Goal: Transaction & Acquisition: Purchase product/service

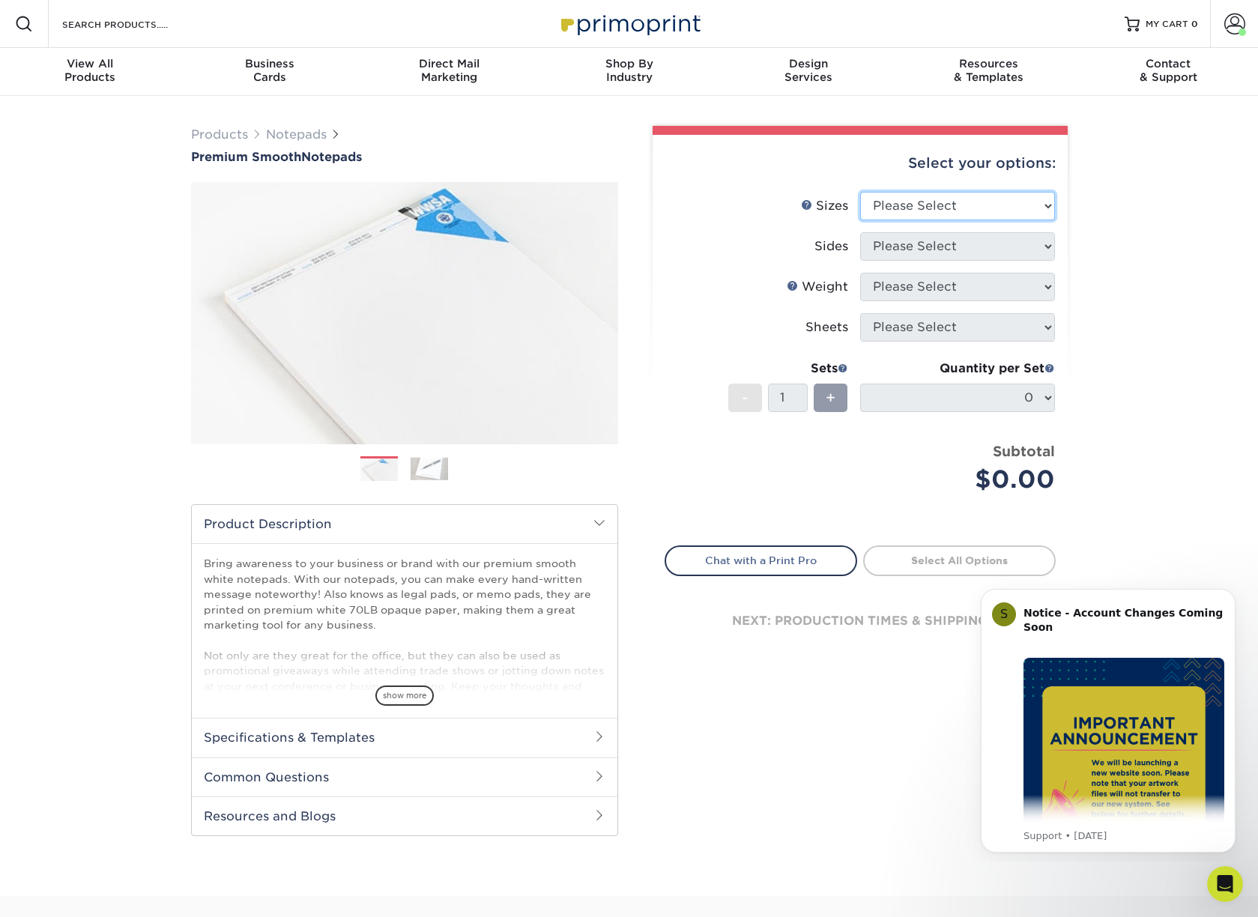
select select "4.00x6.00"
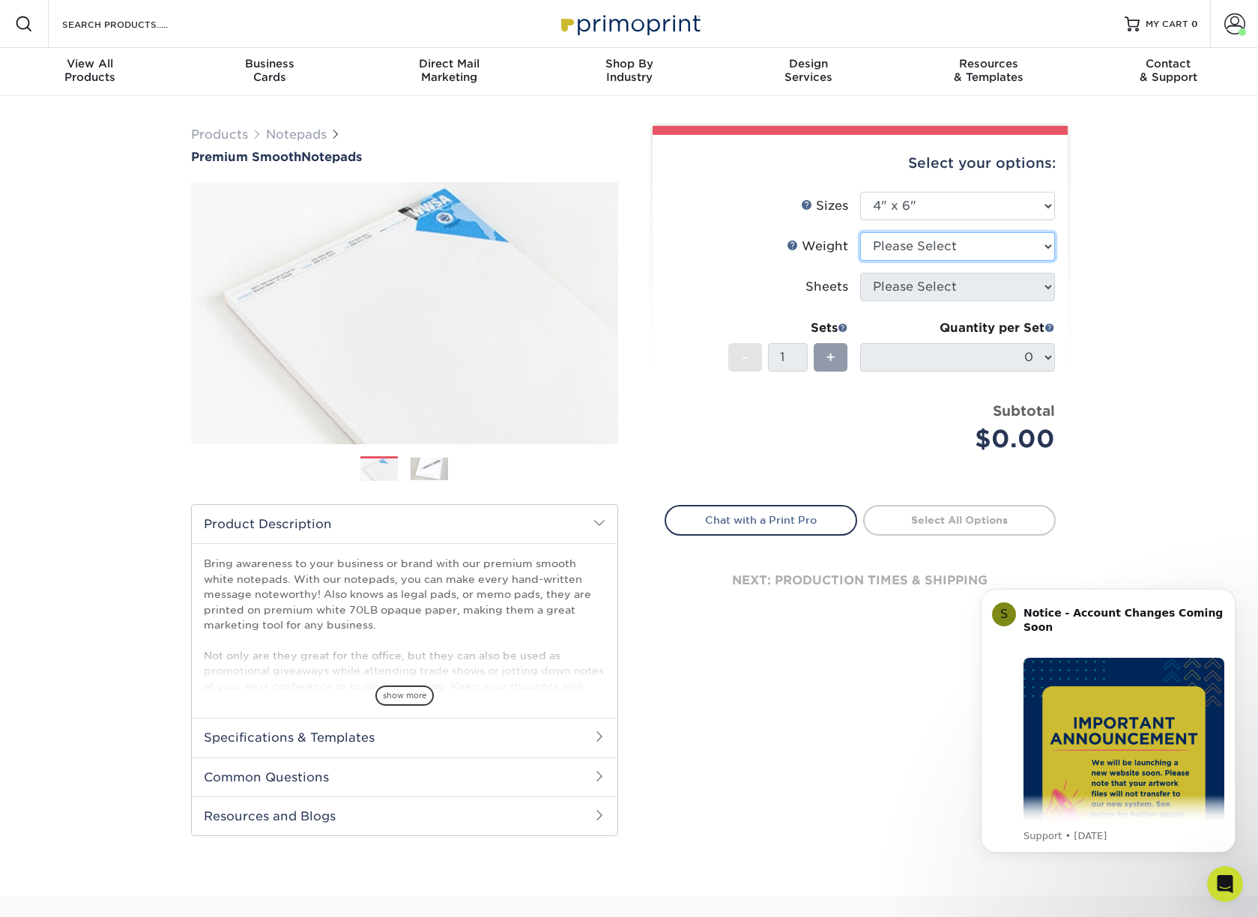
select select "70LB"
select select "50"
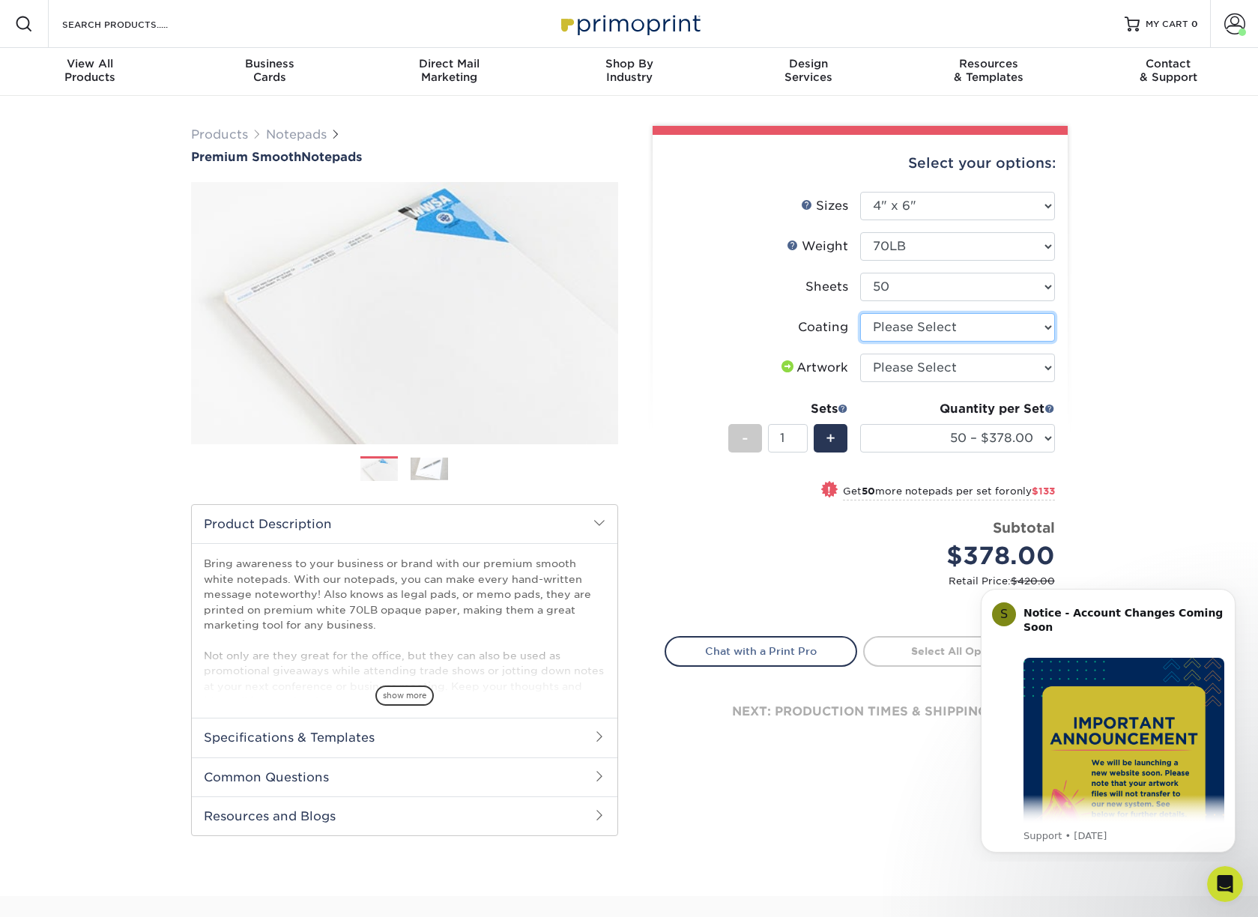
select select "3e7618de-abca-4bda-9f97-8b9129e913d8"
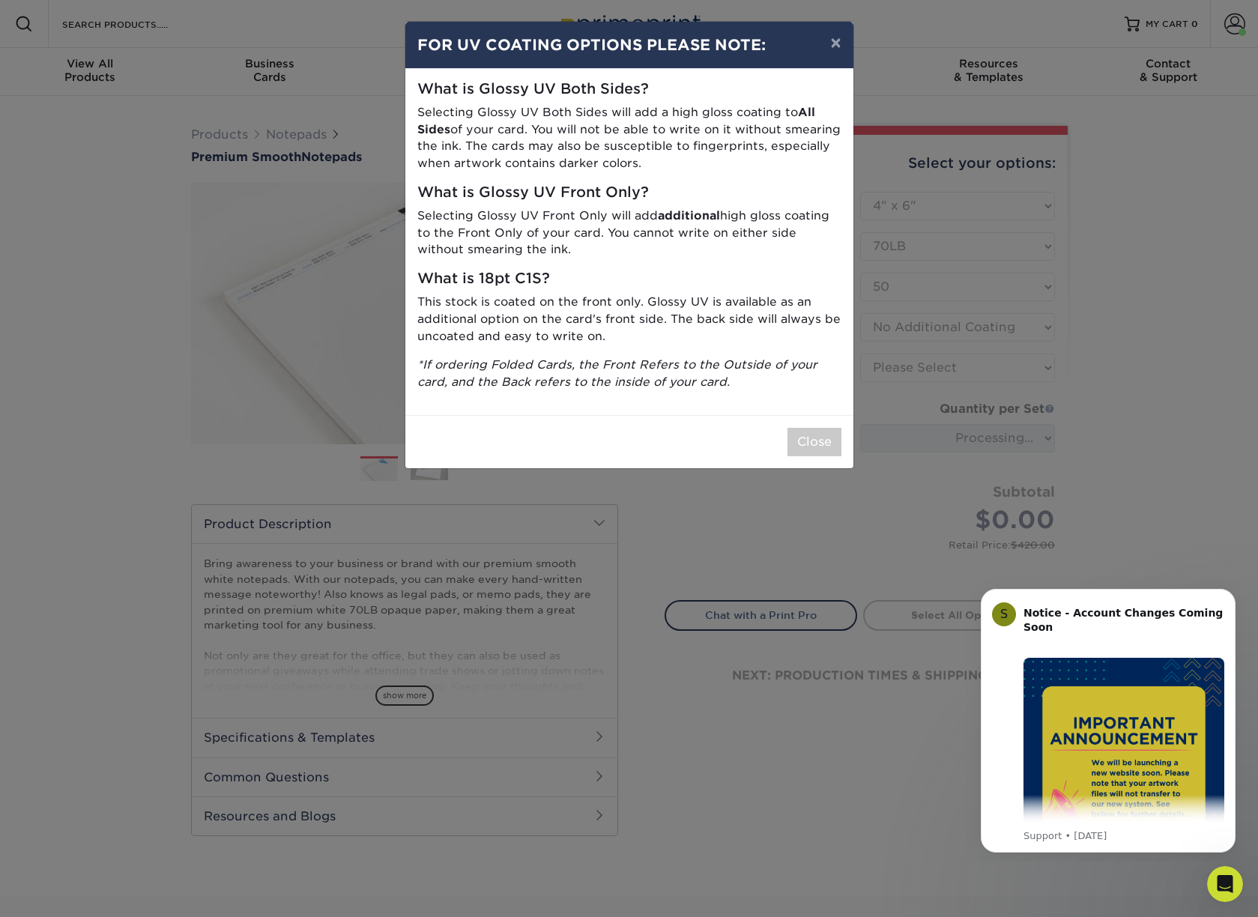
drag, startPoint x: 833, startPoint y: 41, endPoint x: 910, endPoint y: 222, distance: 196.3
click at [833, 42] on button "×" at bounding box center [835, 43] width 34 height 42
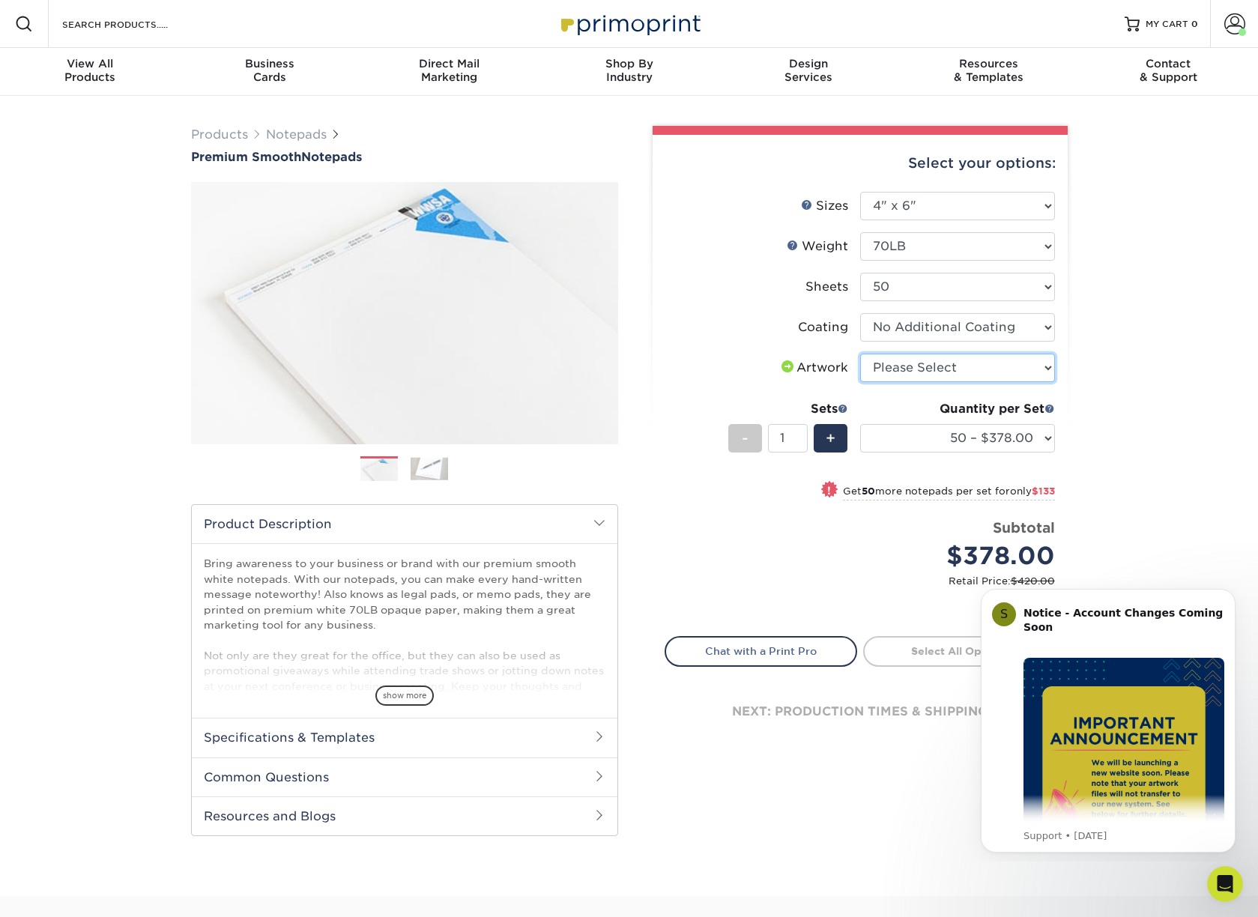
select select "upload"
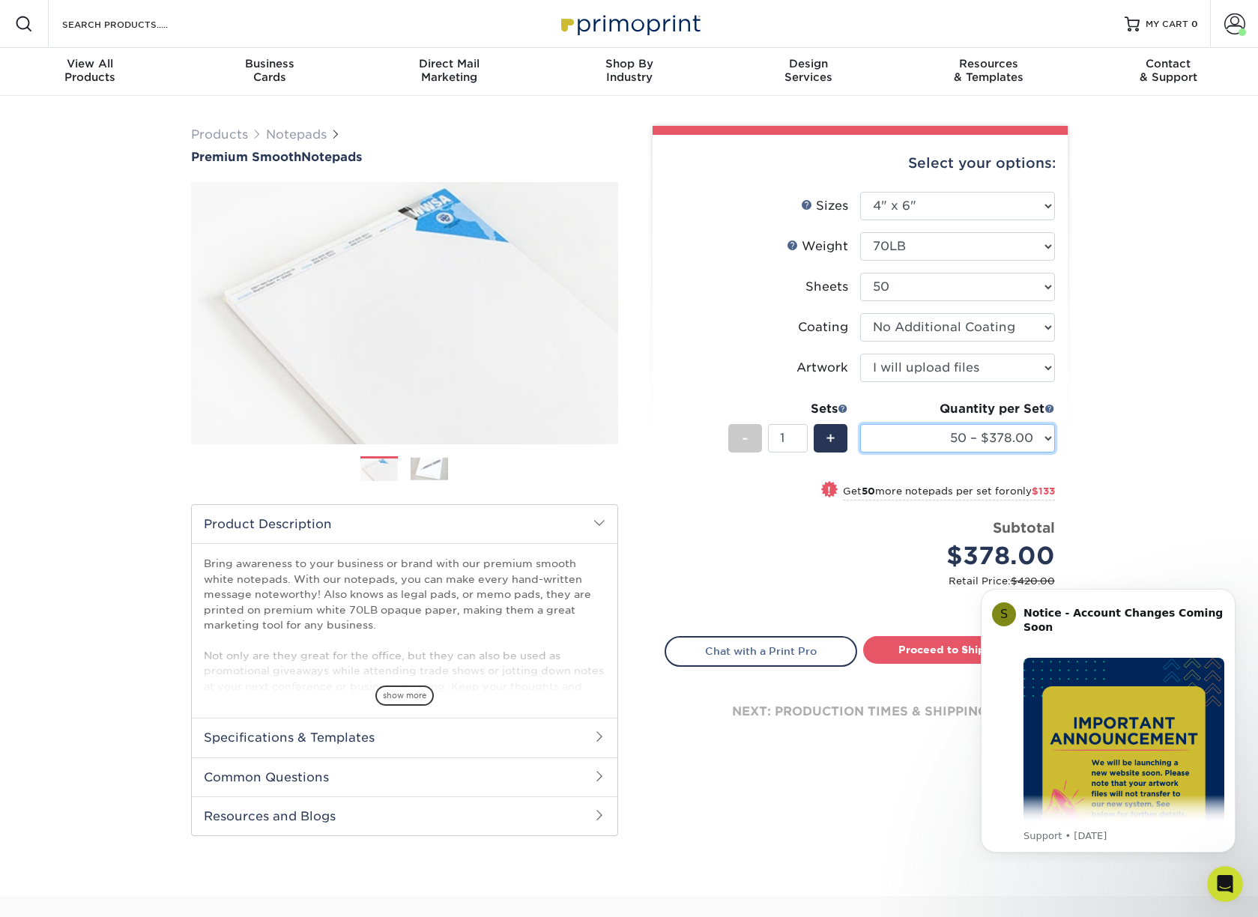
click at [981, 429] on select "50 – $378.00 100 – $511.00 250 – $1209.00 500 – $2100.00 1000 – $3596.00" at bounding box center [957, 438] width 195 height 28
select select "25"
select select "-1"
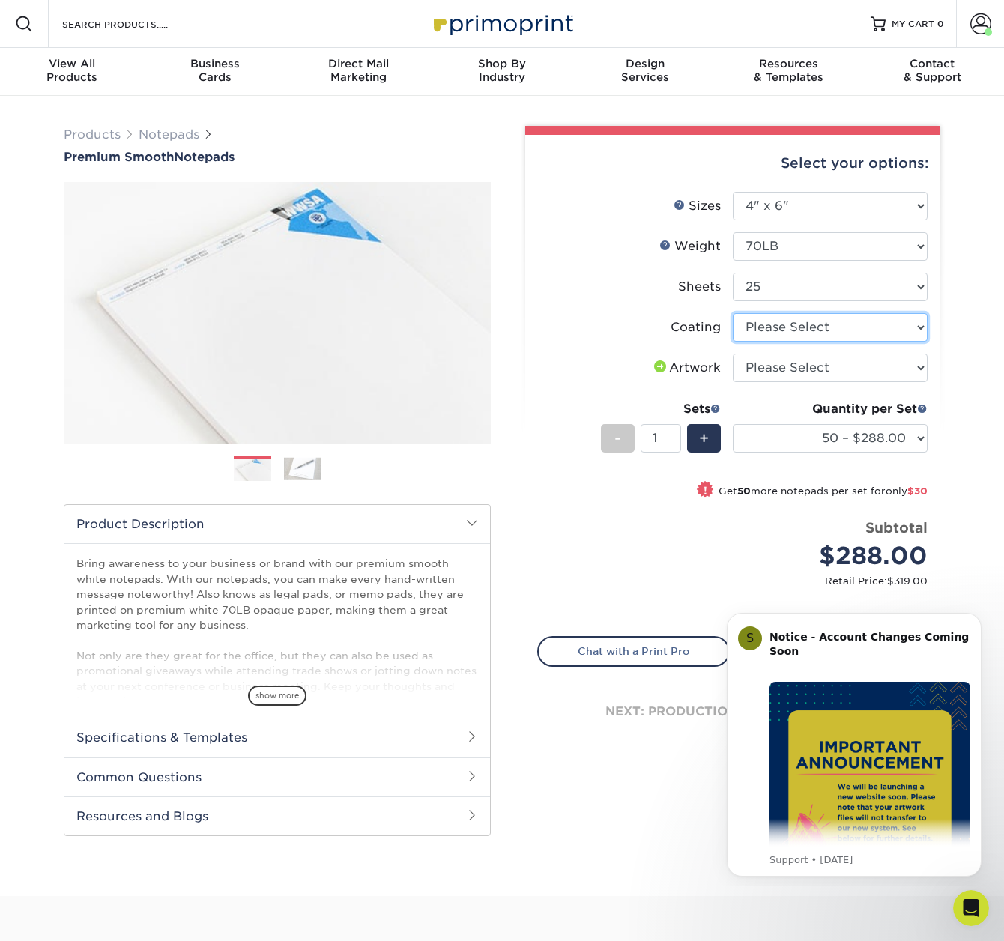
select select "3e7618de-abca-4bda-9f97-8b9129e913d8"
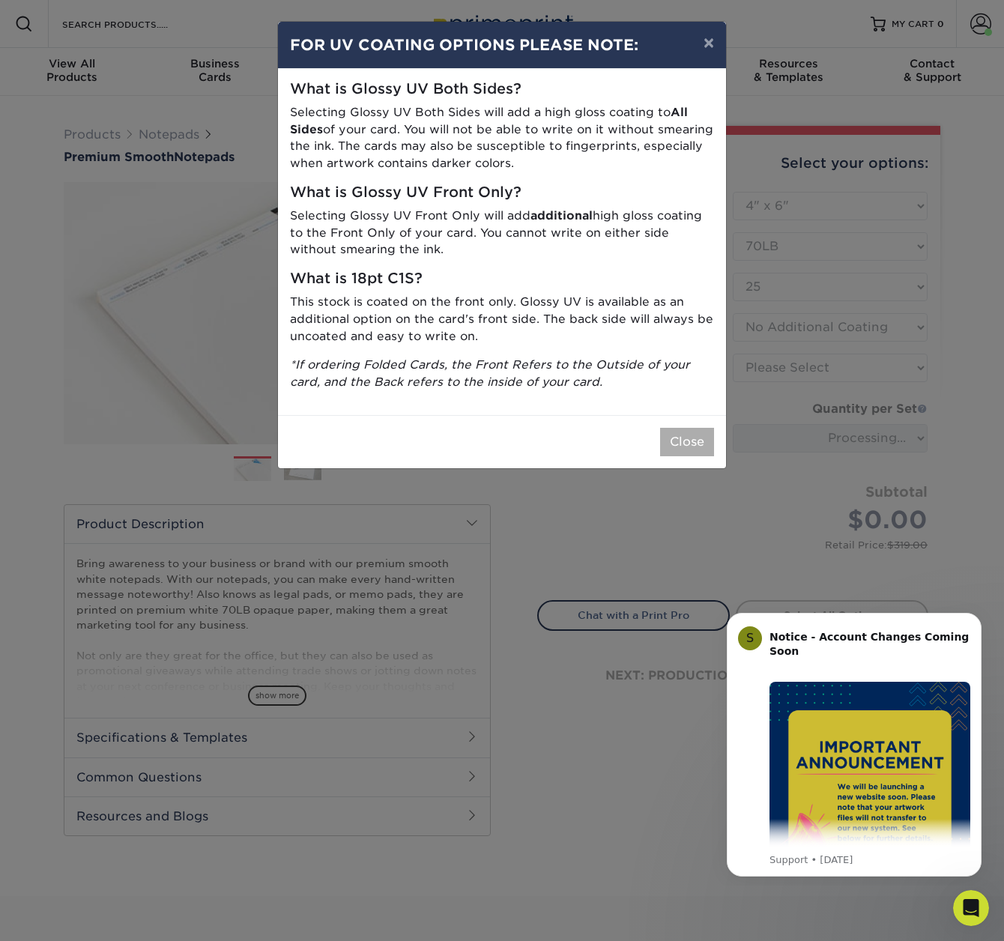
click at [674, 432] on button "Close" at bounding box center [687, 442] width 54 height 28
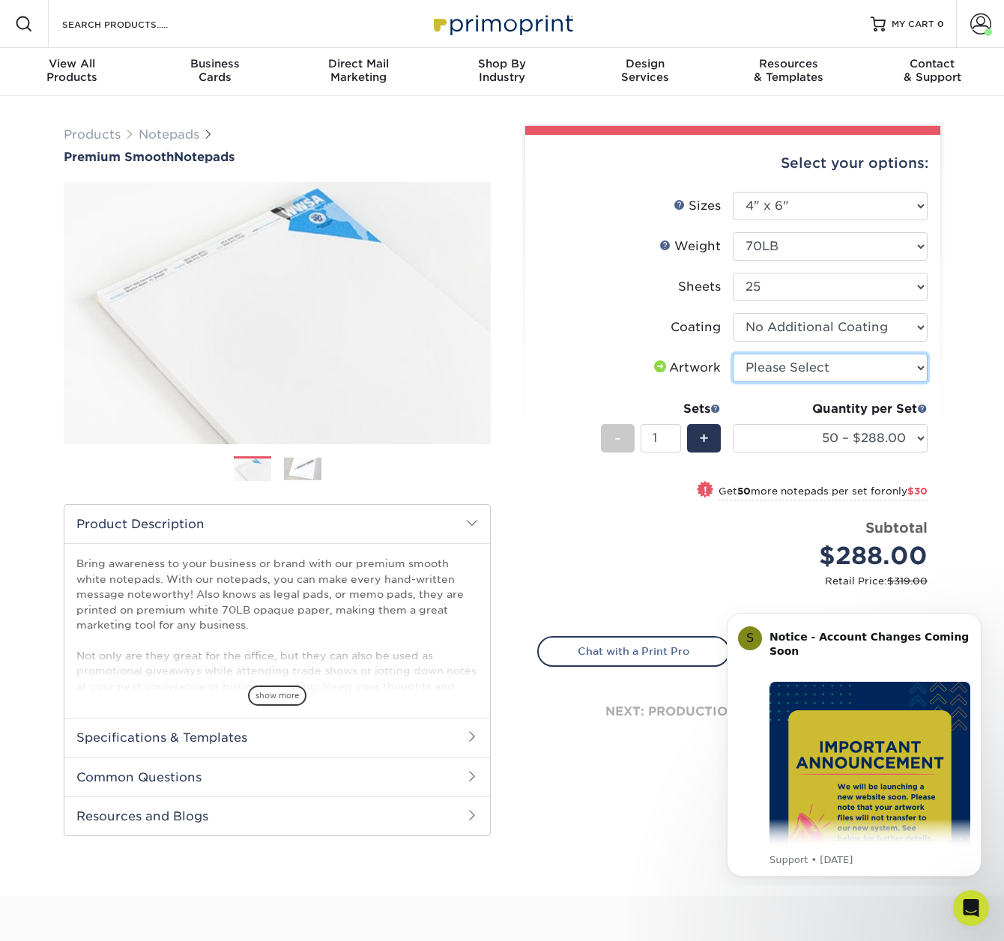
select select "upload"
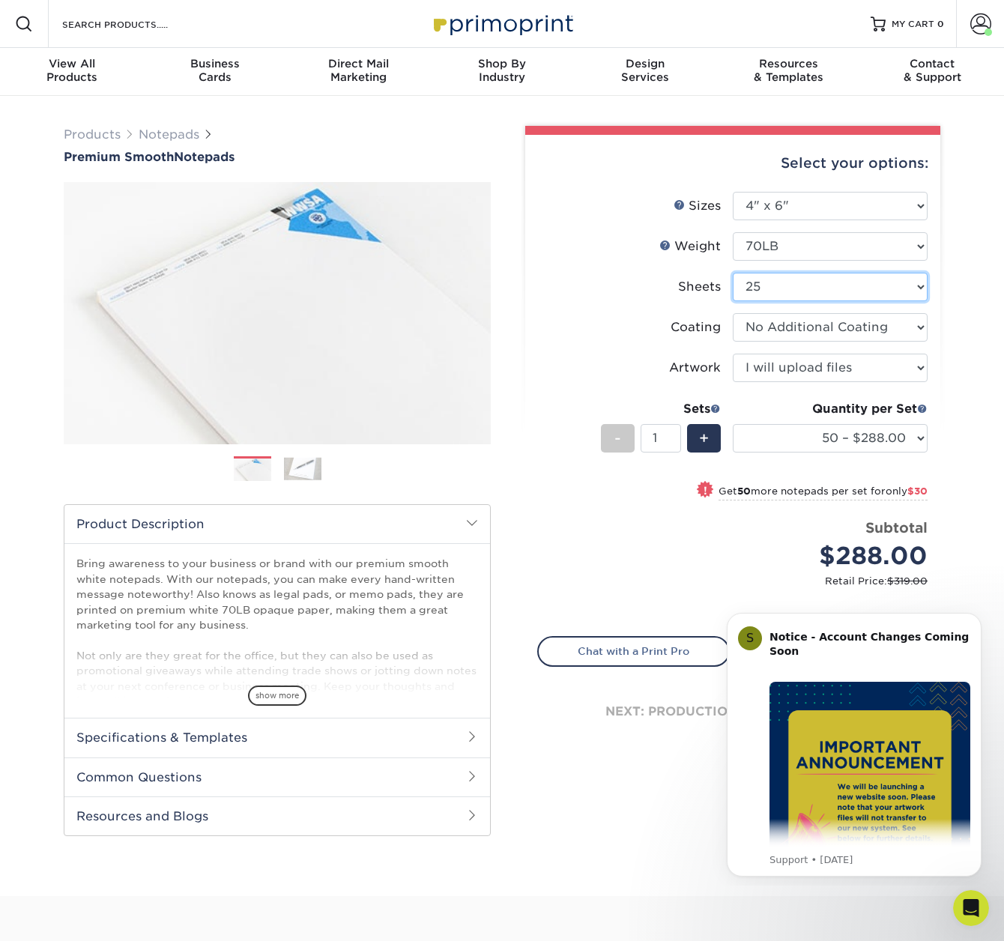
select select "50"
select select "-1"
select select "3e7618de-abca-4bda-9f97-8b9129e913d8"
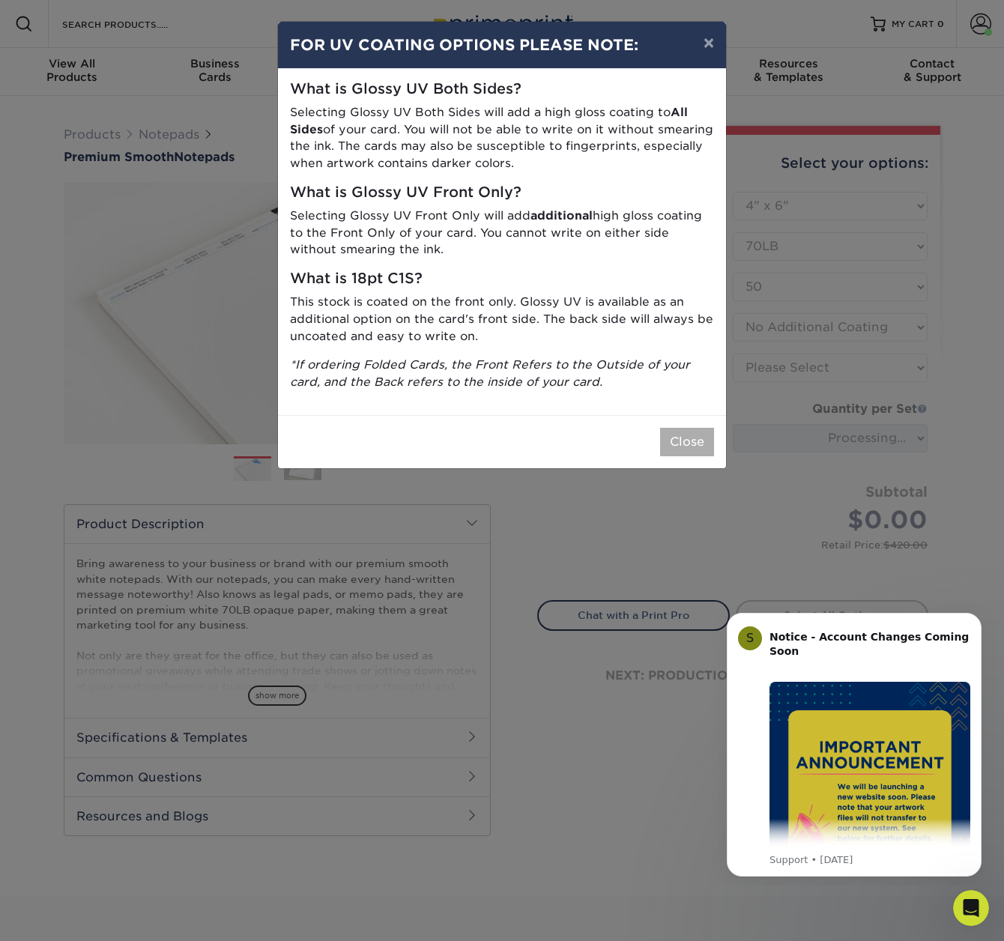
click at [694, 428] on button "Close" at bounding box center [687, 442] width 54 height 28
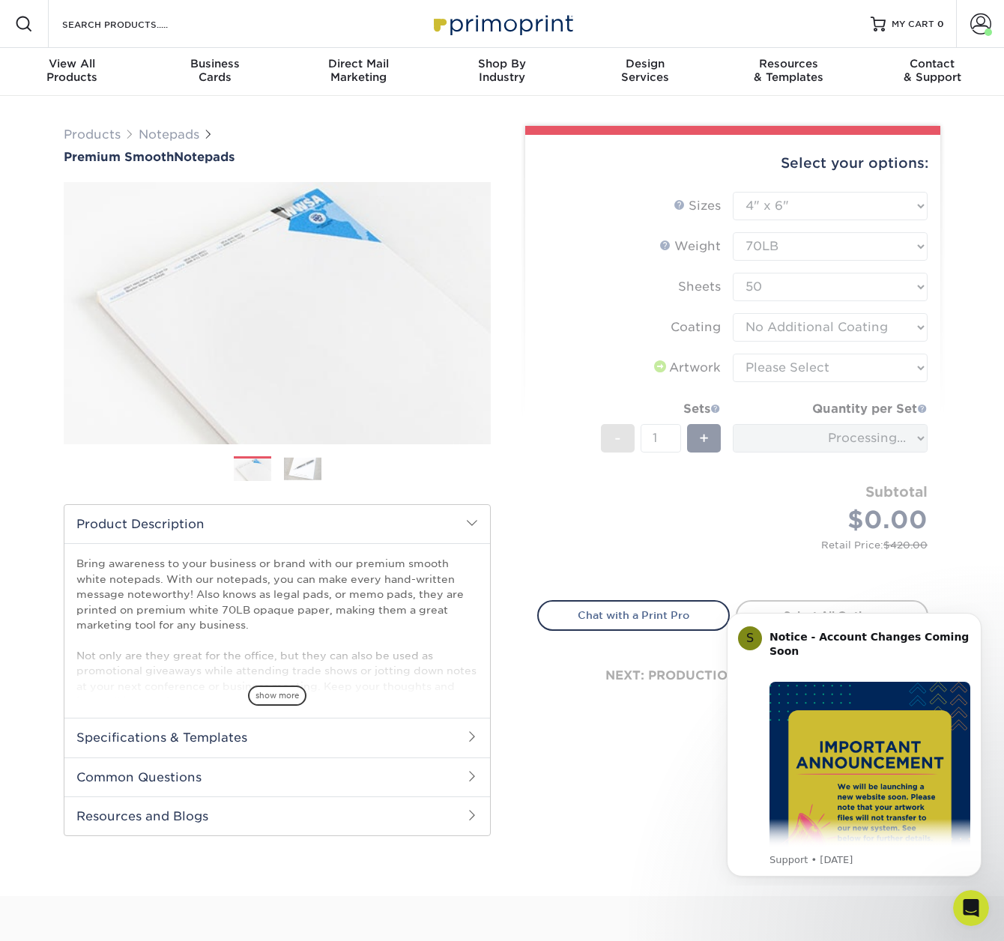
click at [771, 369] on form "Sizes Help Sizes Please Select 3.5" x 8.5" 4" x 6" 4.25" x 5.5" 5.5" x 8.5" 8.5…" at bounding box center [732, 387] width 391 height 391
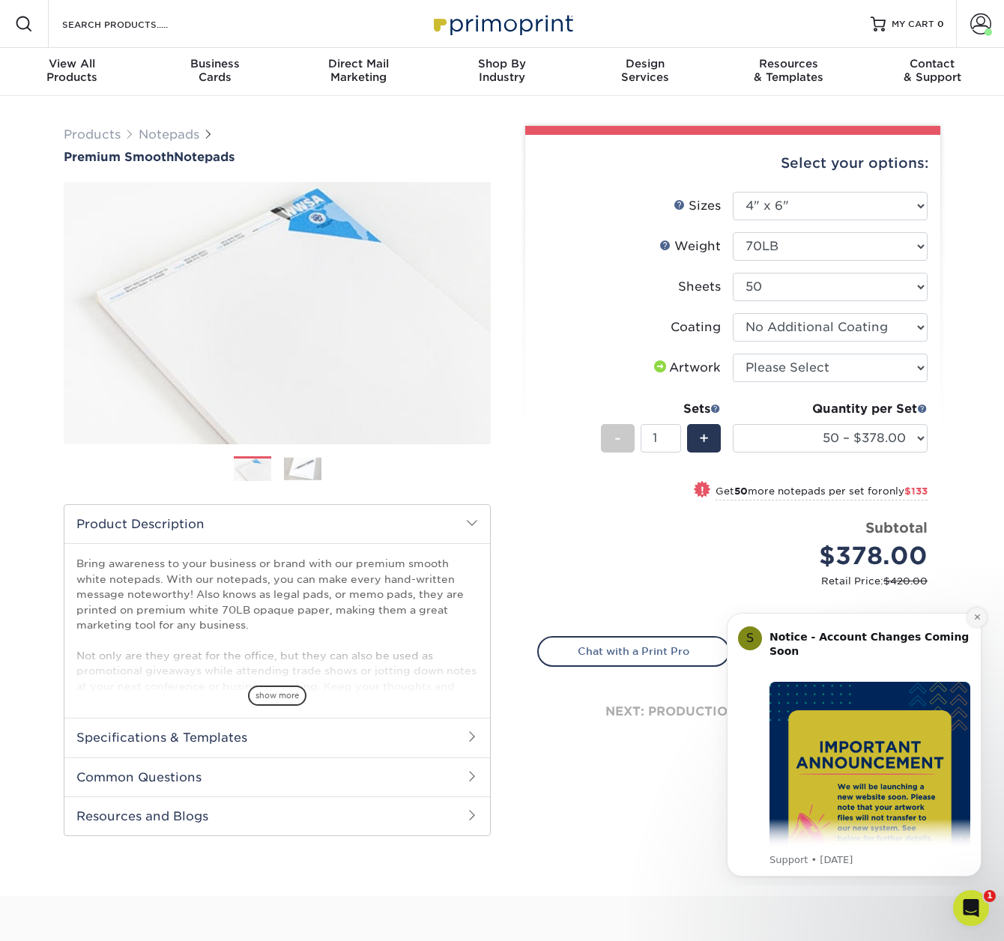
click at [976, 620] on icon "Dismiss notification" at bounding box center [977, 617] width 8 height 8
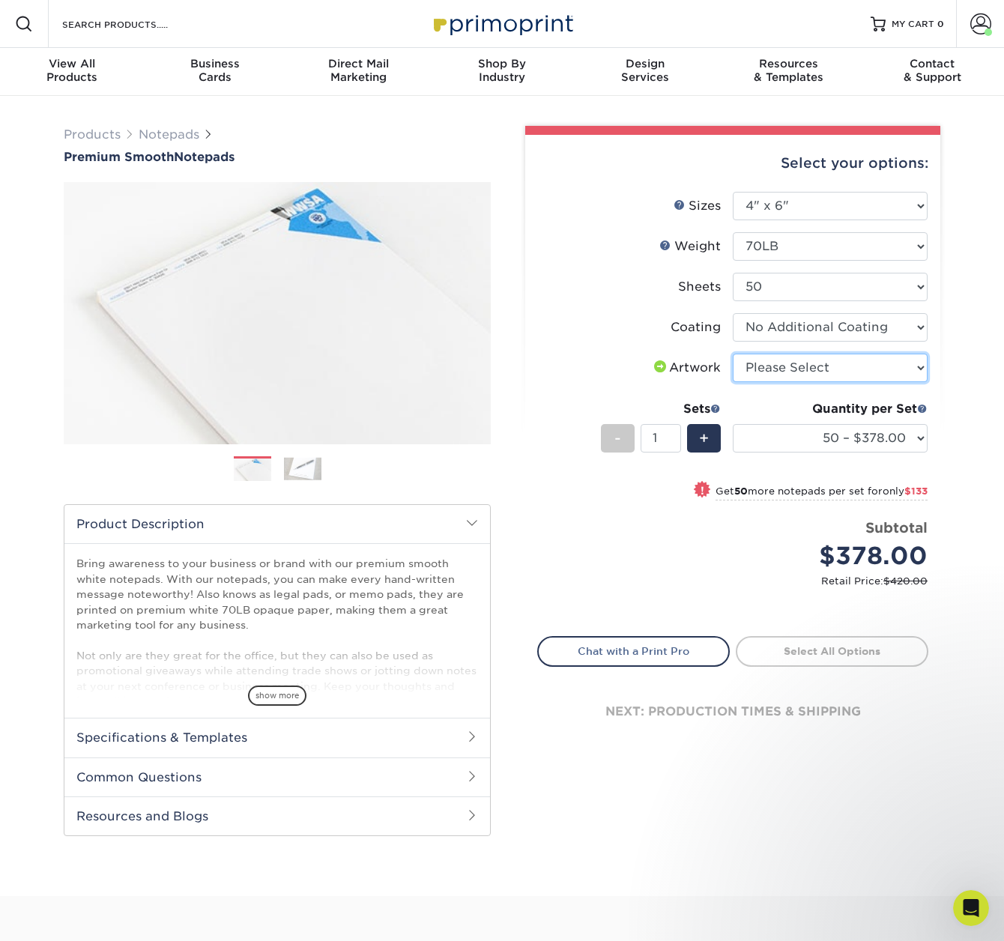
select select "upload"
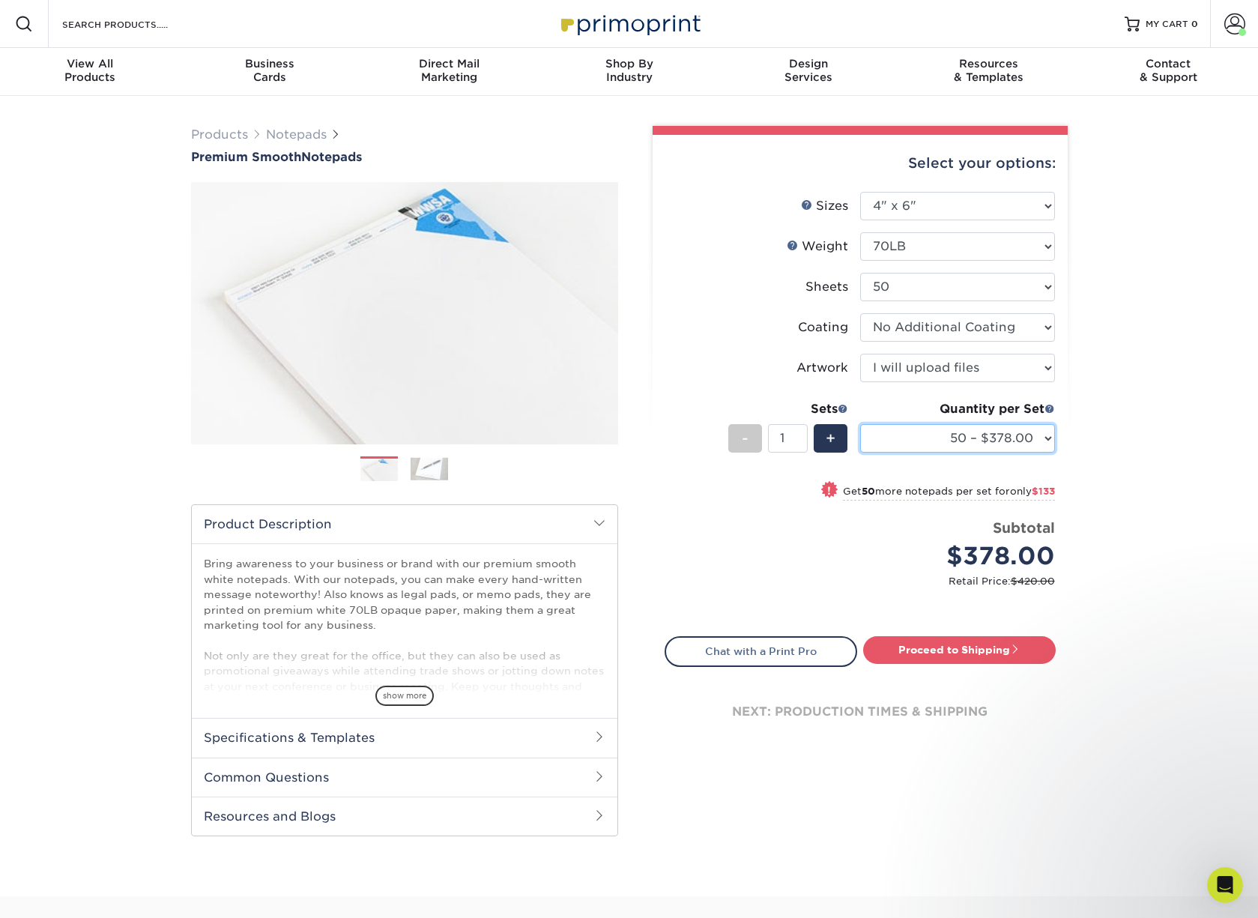
select select "50 – $378.00"
